Goal: Information Seeking & Learning: Check status

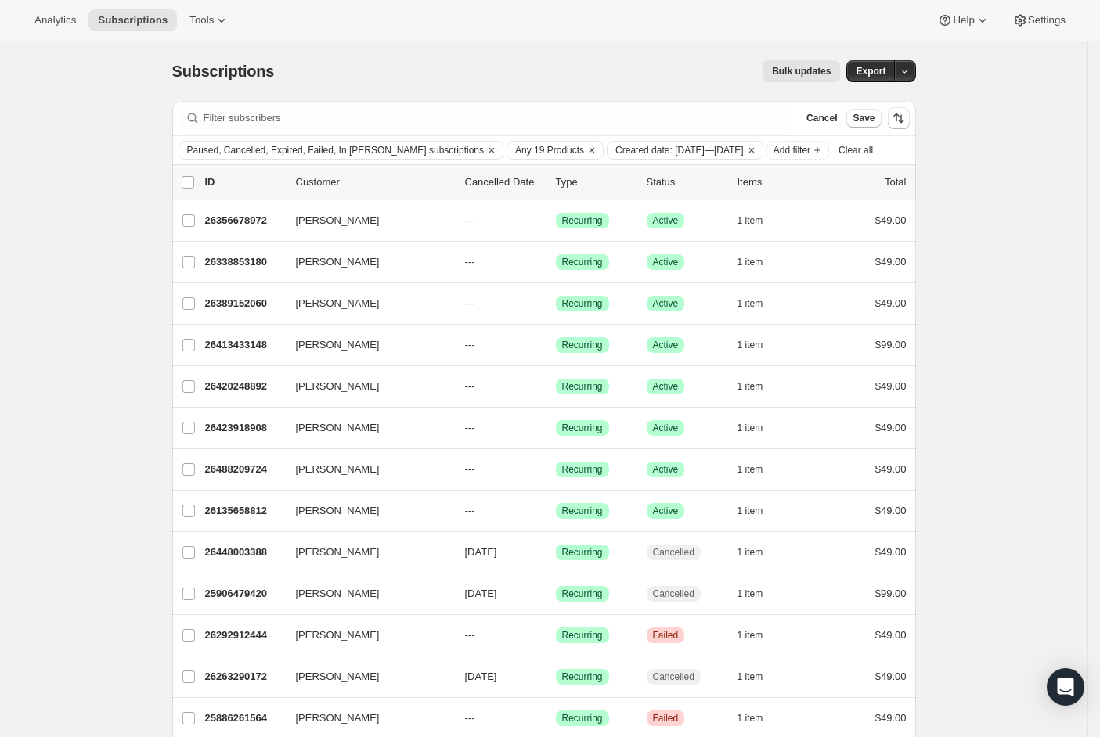
click at [50, 31] on div "Analytics Subscriptions Tools Help Settings" at bounding box center [550, 20] width 1100 height 41
click at [50, 24] on span "Analytics" at bounding box center [54, 20] width 41 height 13
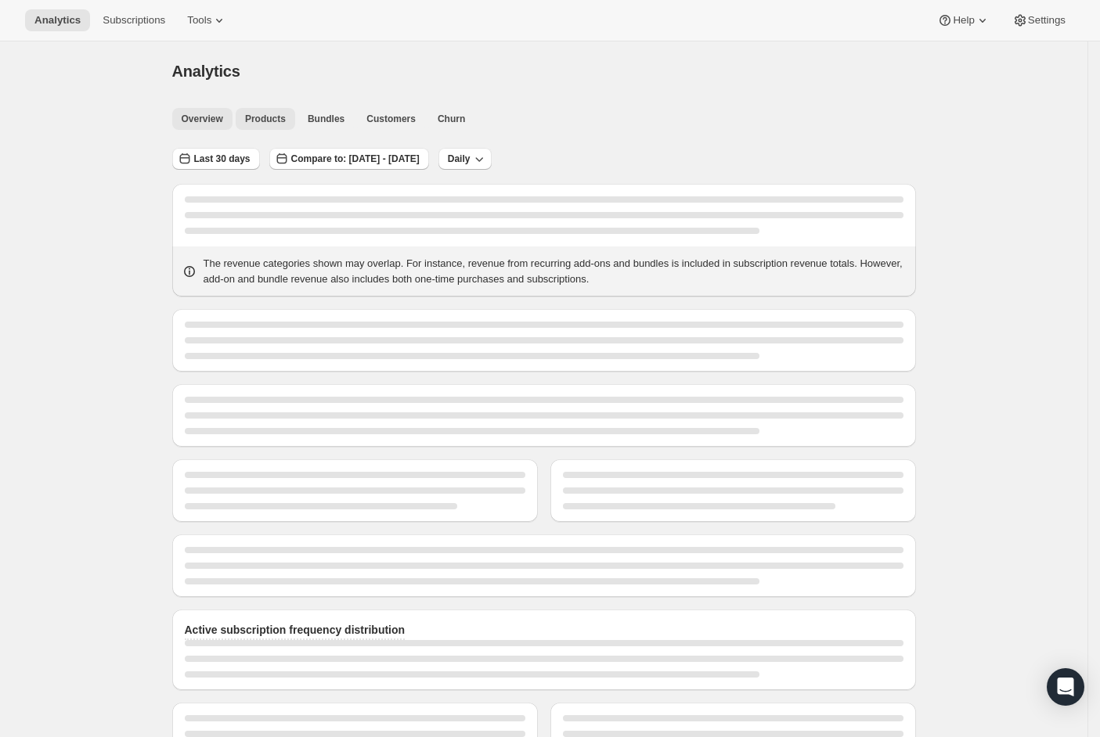
click at [279, 121] on span "Products" at bounding box center [265, 119] width 41 height 13
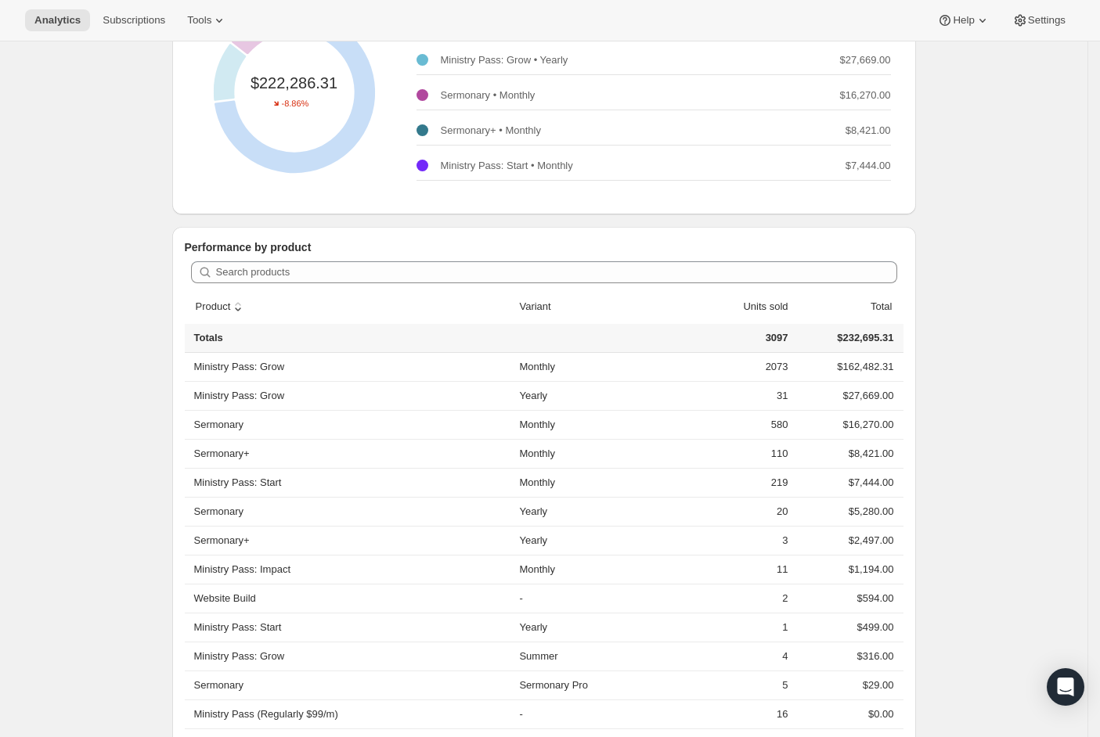
scroll to position [103, 0]
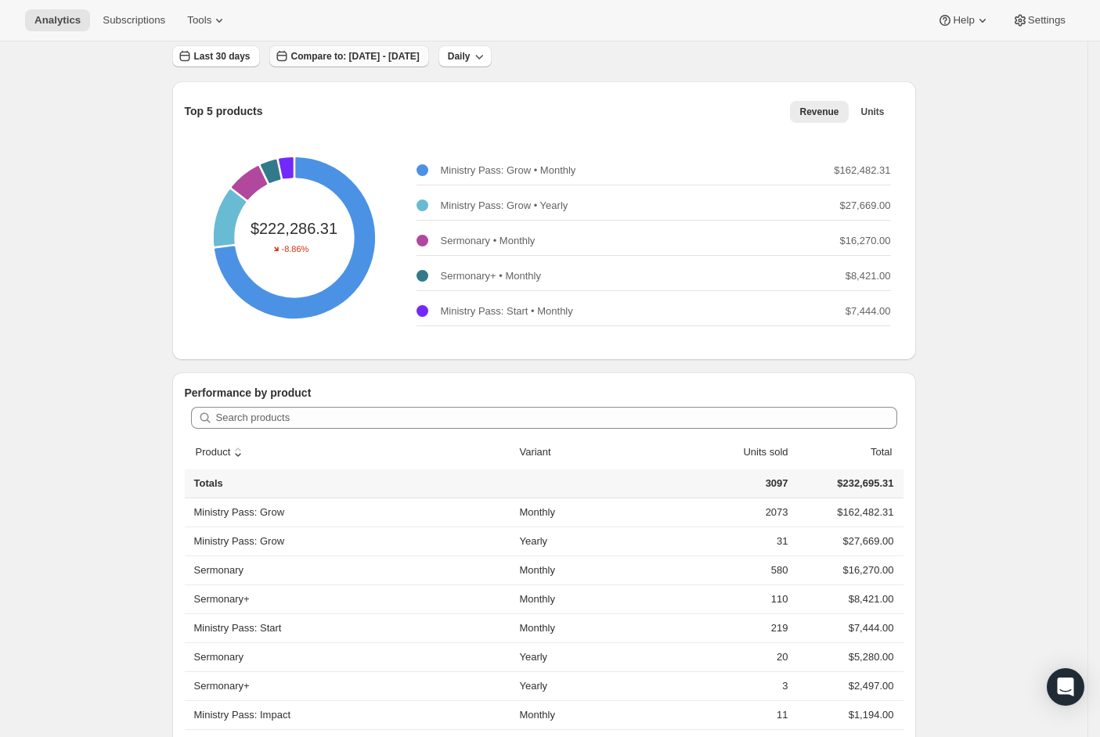
click at [420, 58] on span "Compare to: [DATE] - [DATE]" at bounding box center [355, 56] width 128 height 13
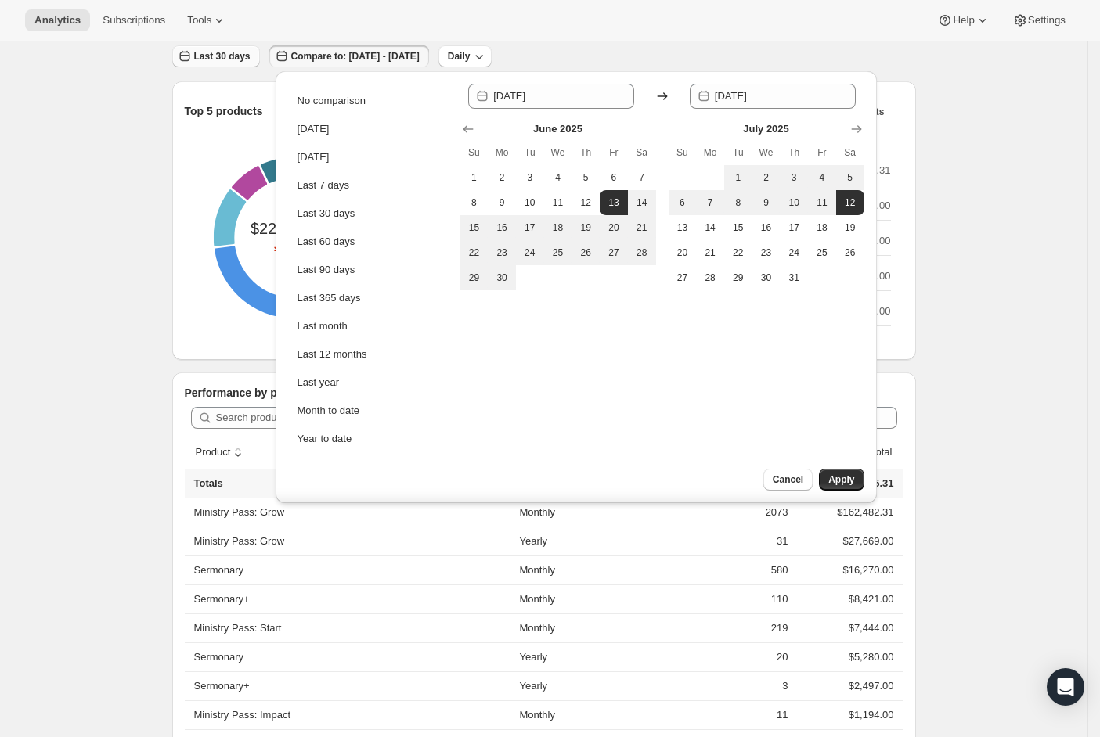
click at [217, 57] on span "Last 30 days" at bounding box center [222, 56] width 56 height 13
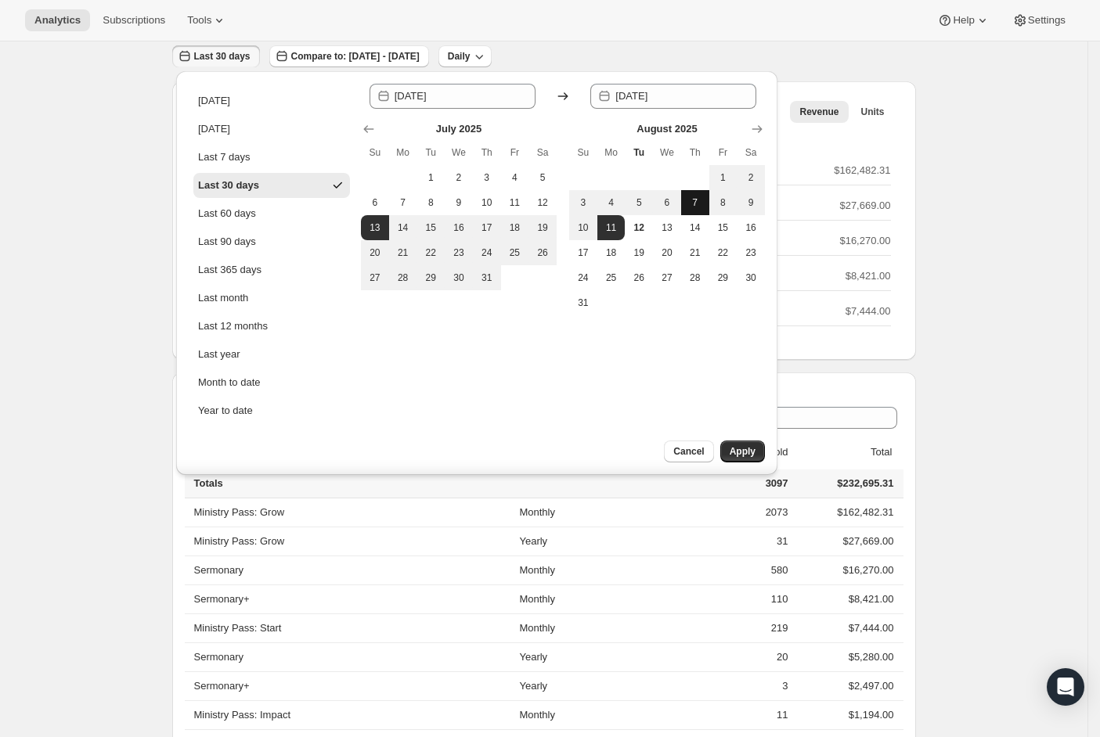
click at [688, 197] on span "7" at bounding box center [695, 202] width 16 height 13
type input "[DATE]"
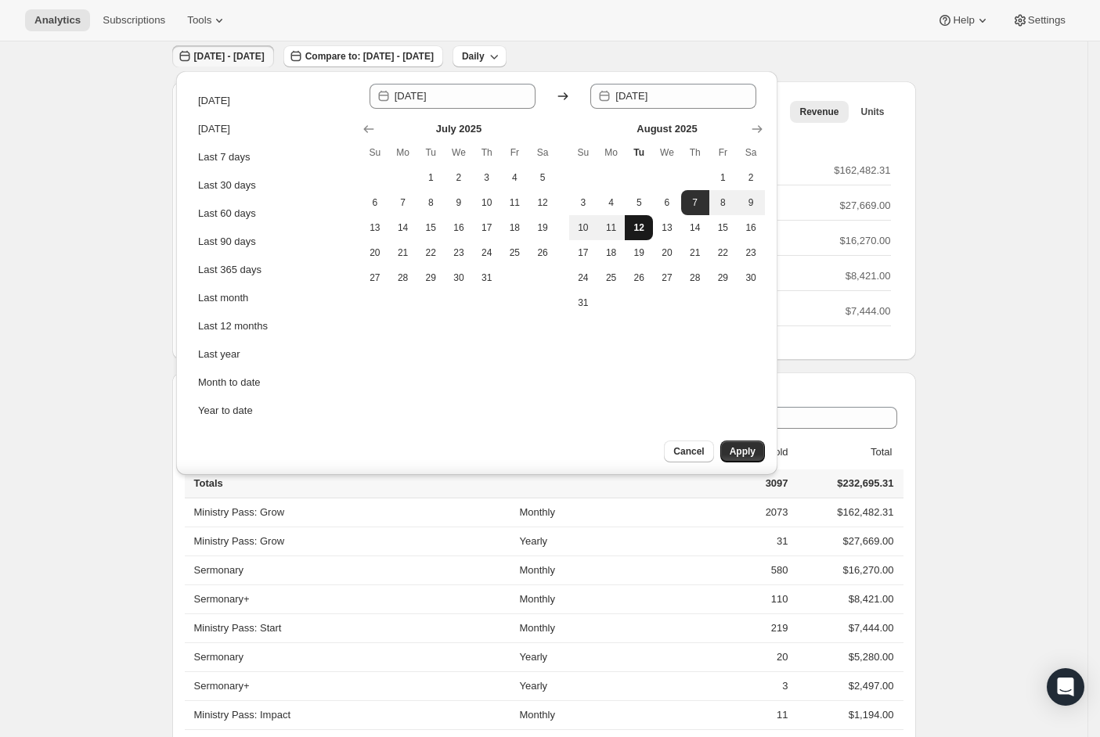
click at [638, 221] on button "12" at bounding box center [639, 227] width 28 height 25
type input "[DATE]"
click at [730, 447] on span "Apply" at bounding box center [743, 451] width 26 height 13
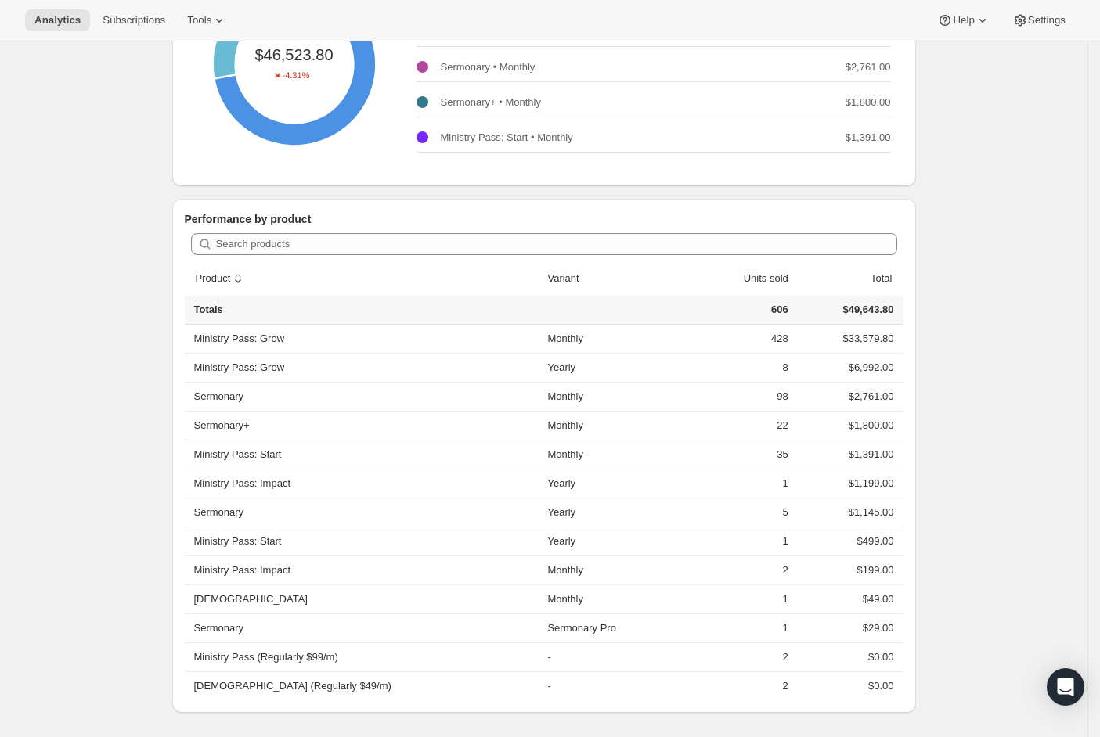
scroll to position [0, 0]
